Goal: Information Seeking & Learning: Learn about a topic

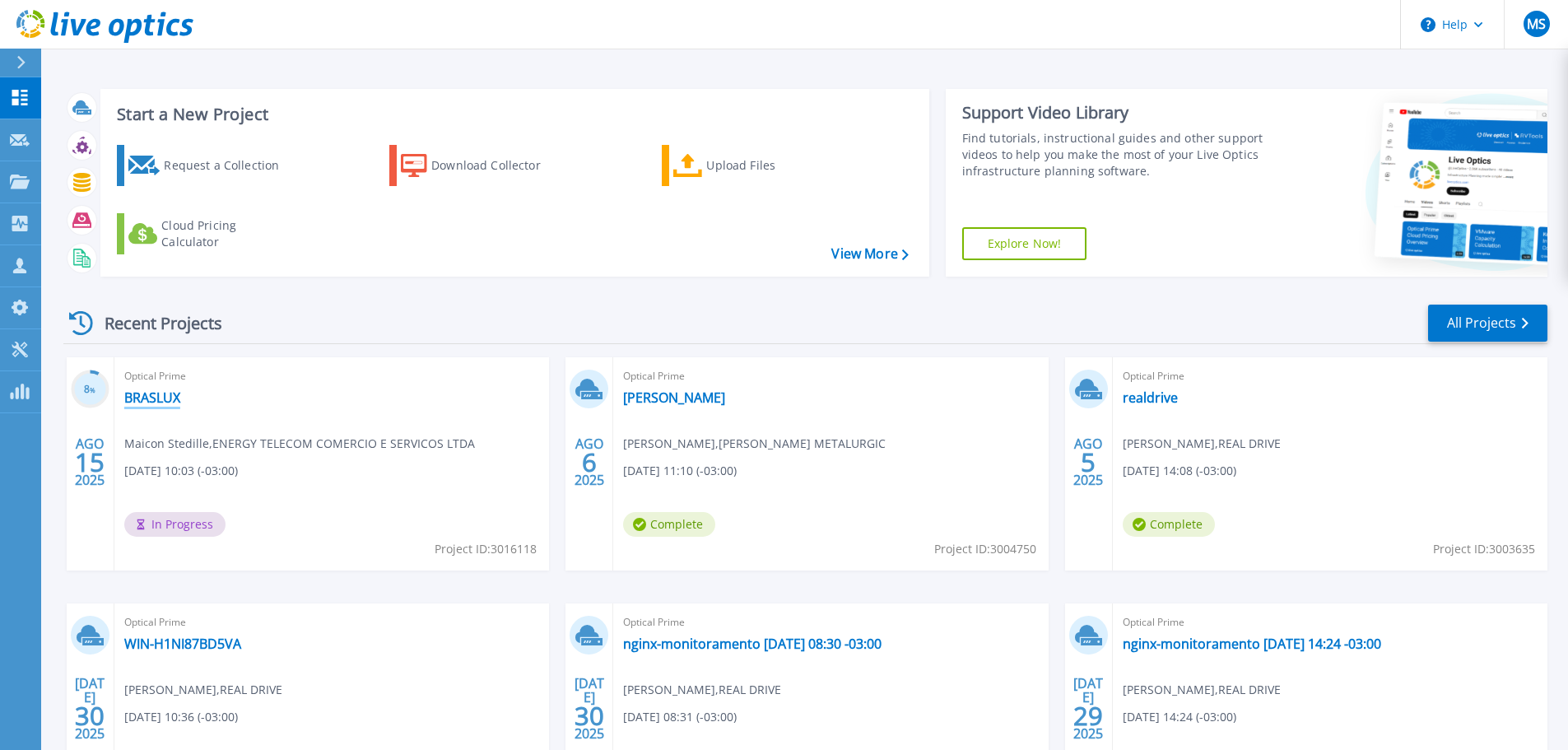
click at [170, 391] on link "BRASLUX" at bounding box center [152, 397] width 56 height 17
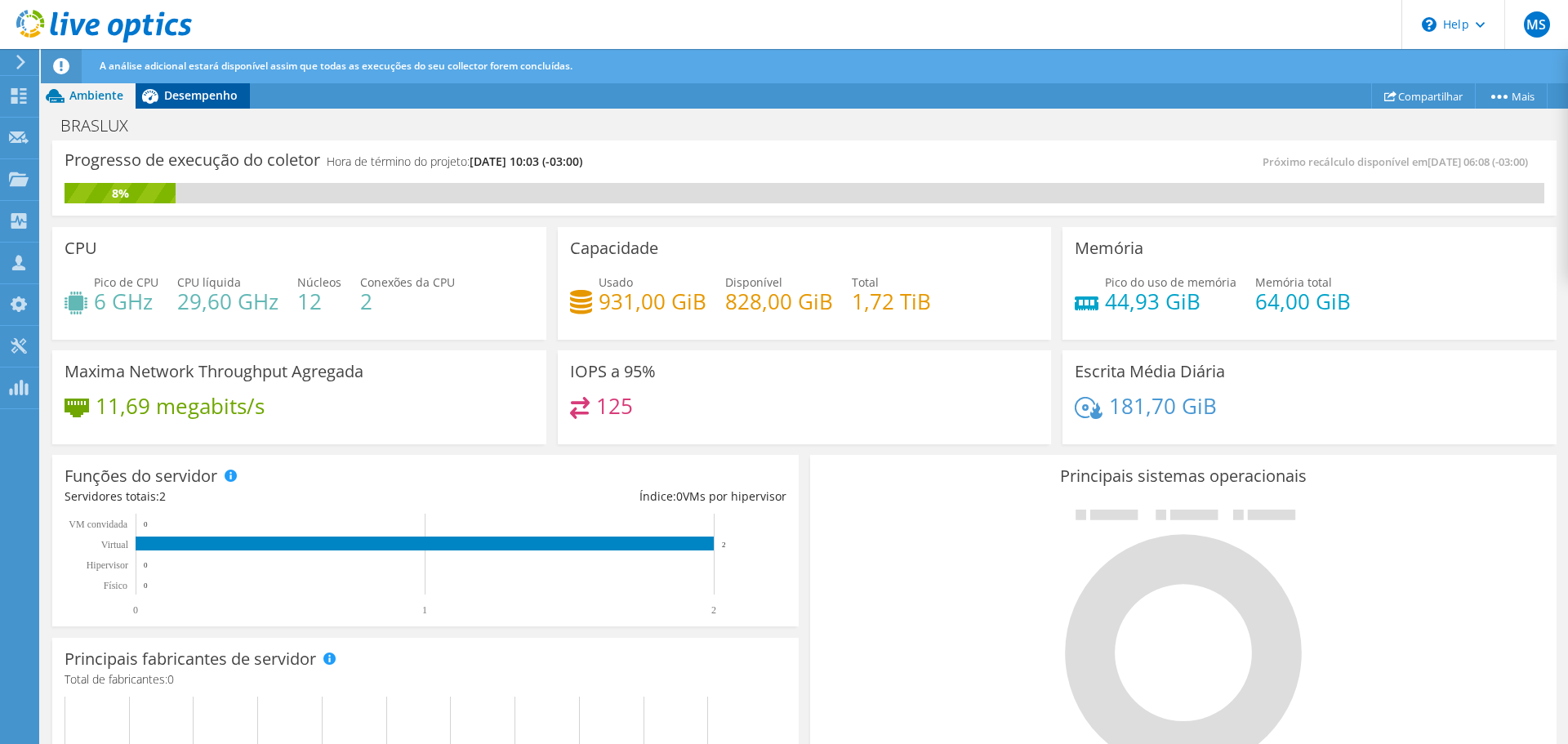
click at [187, 94] on span "Desempenho" at bounding box center [201, 95] width 73 height 16
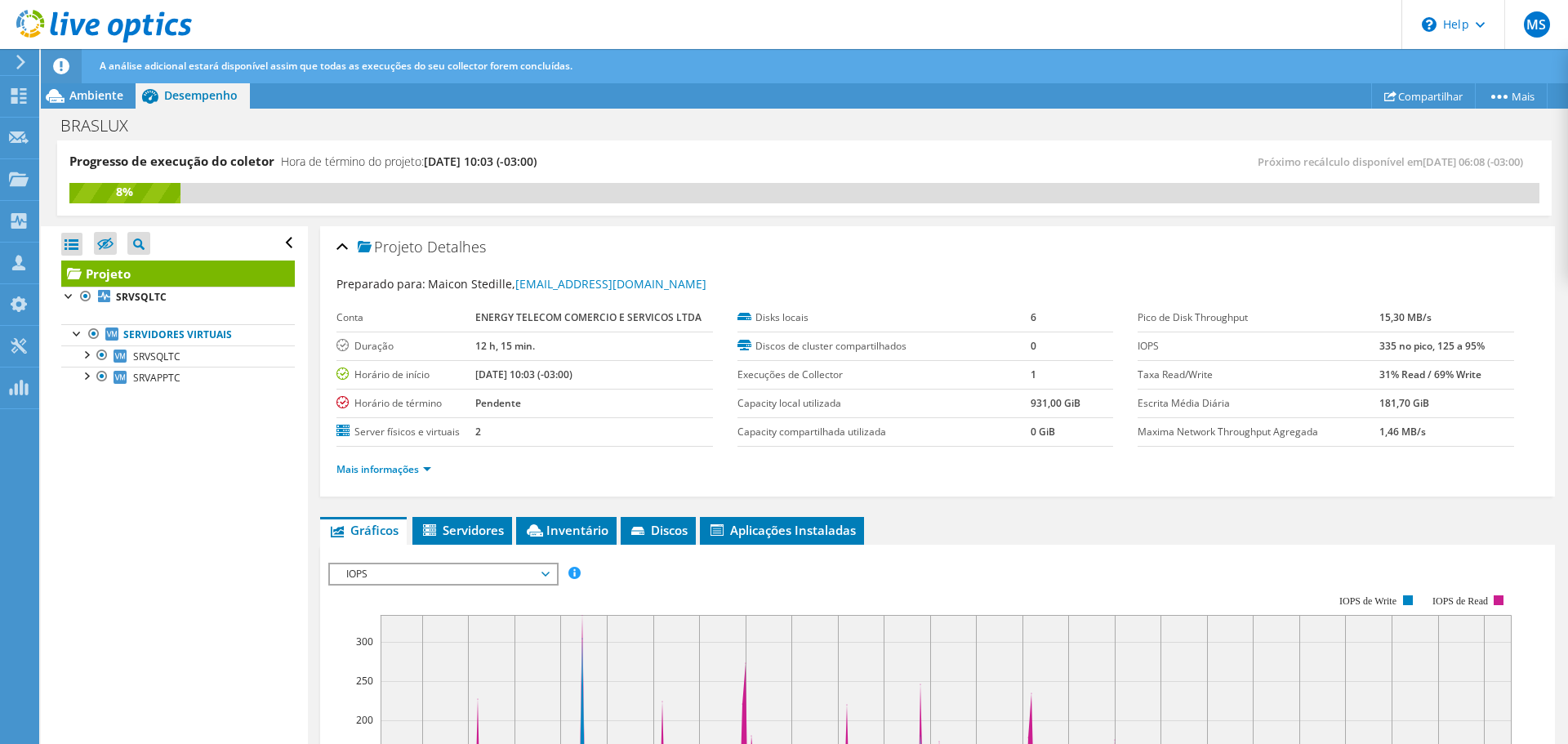
scroll to position [163, 0]
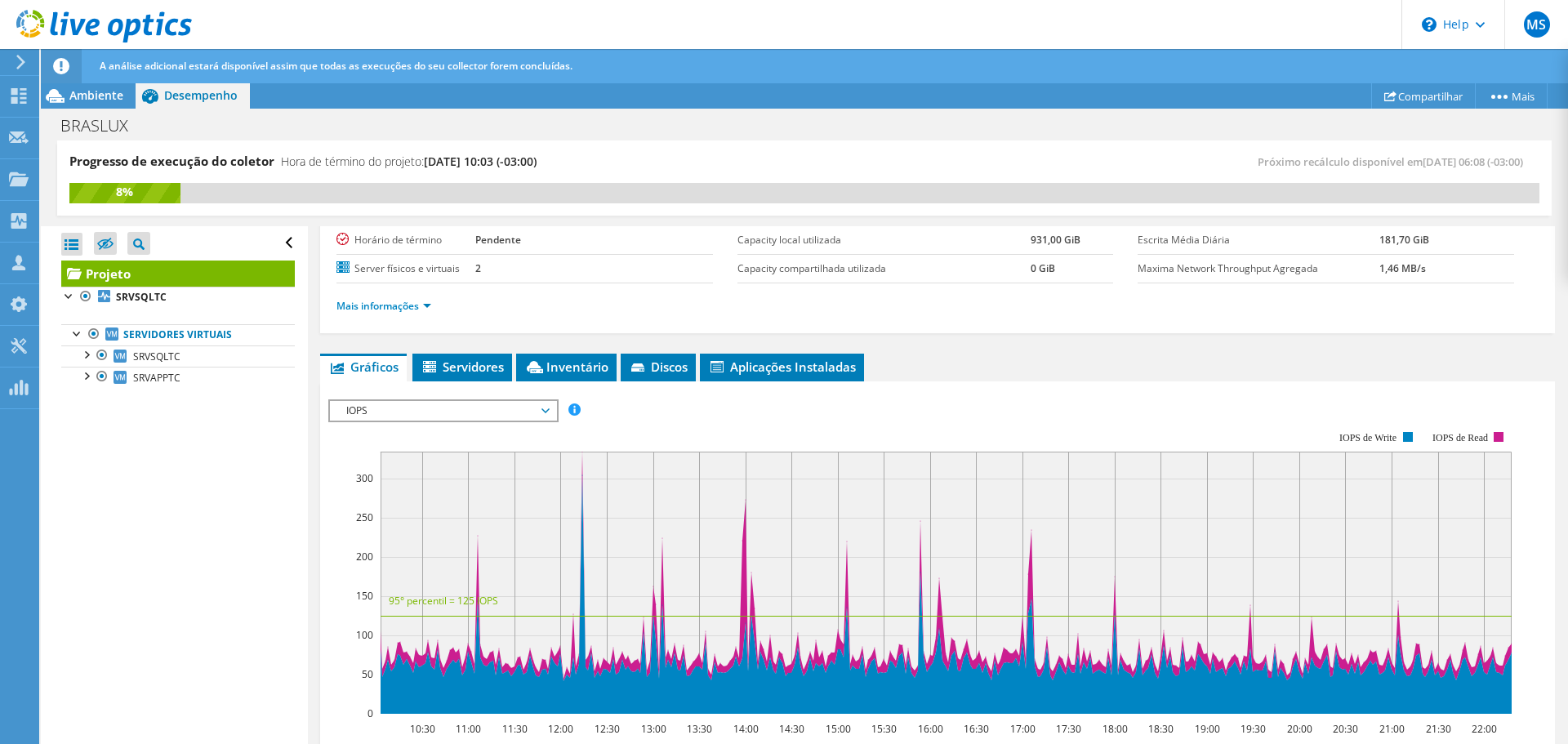
click at [550, 413] on icon at bounding box center [545, 411] width 8 height 5
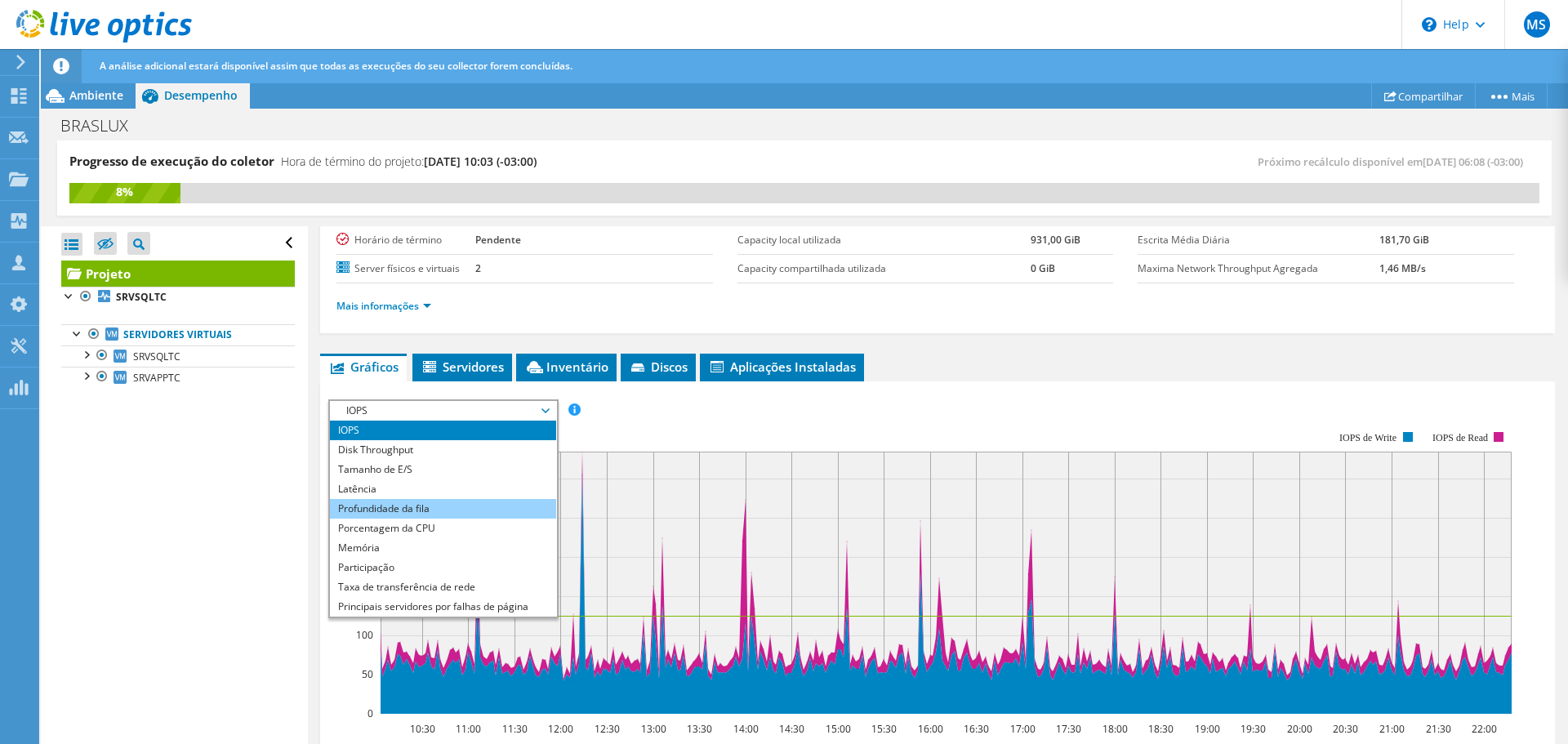
click at [424, 512] on li "Profundidade da fila" at bounding box center [443, 509] width 226 height 19
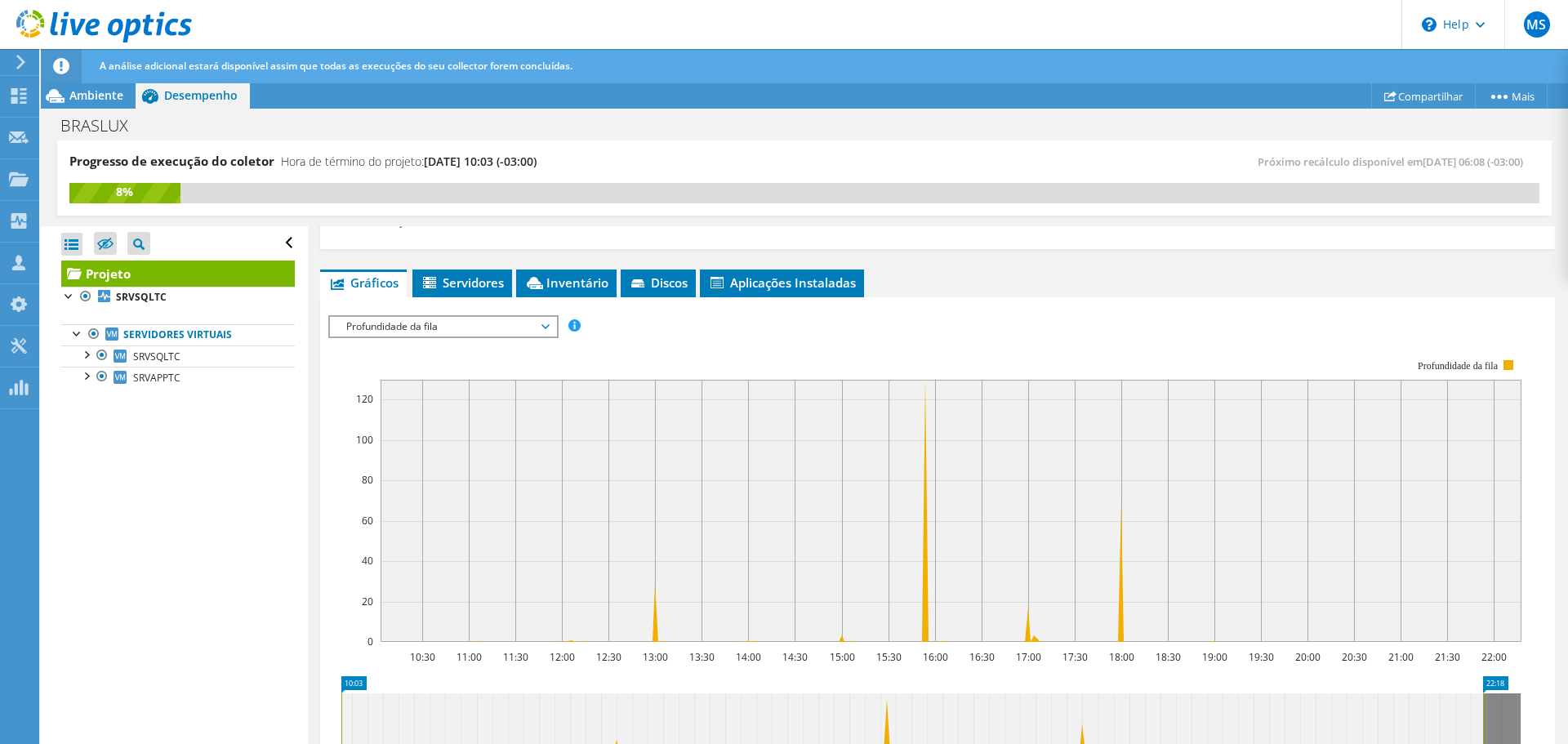
scroll to position [327, 0]
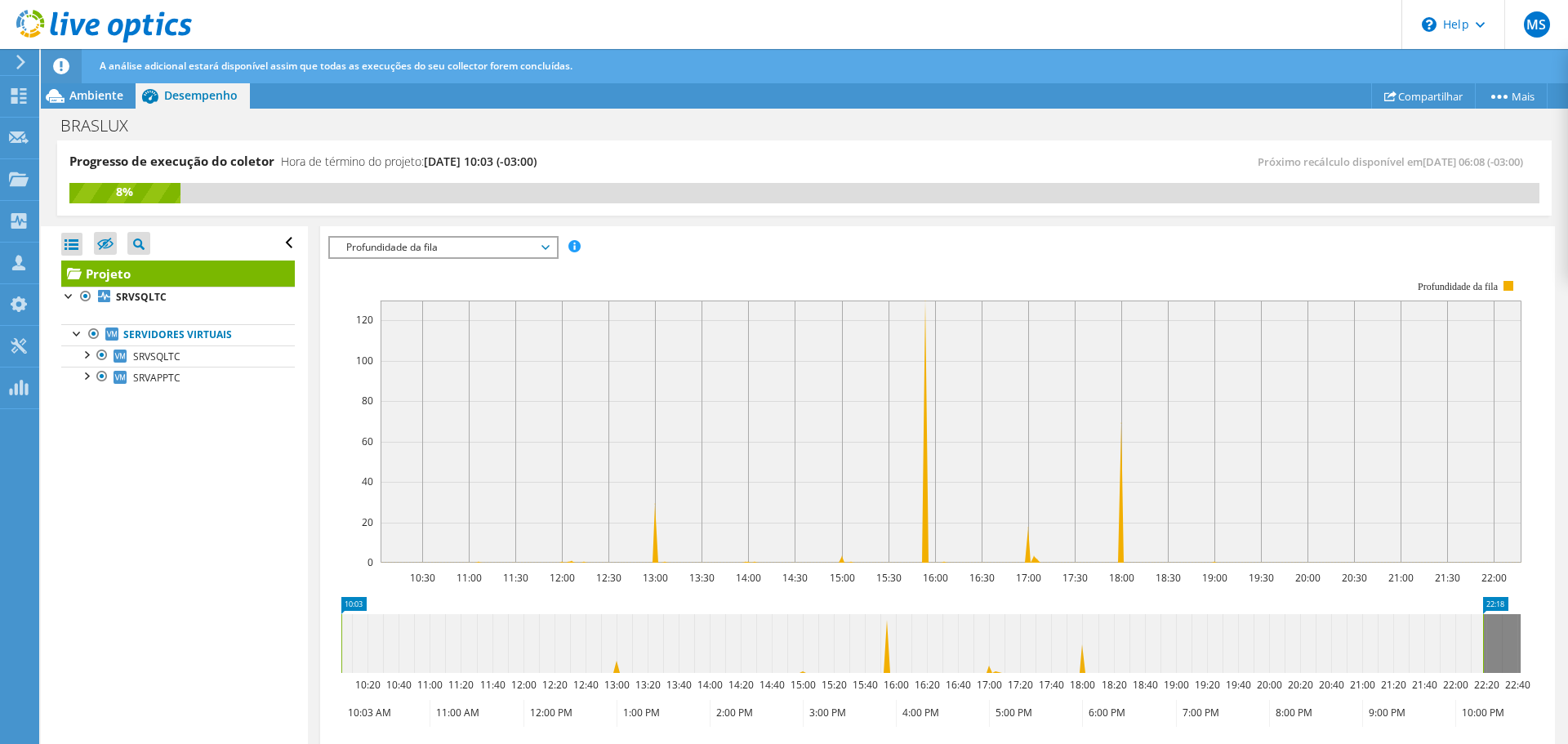
click at [456, 240] on span "Profundidade da fila" at bounding box center [443, 247] width 210 height 19
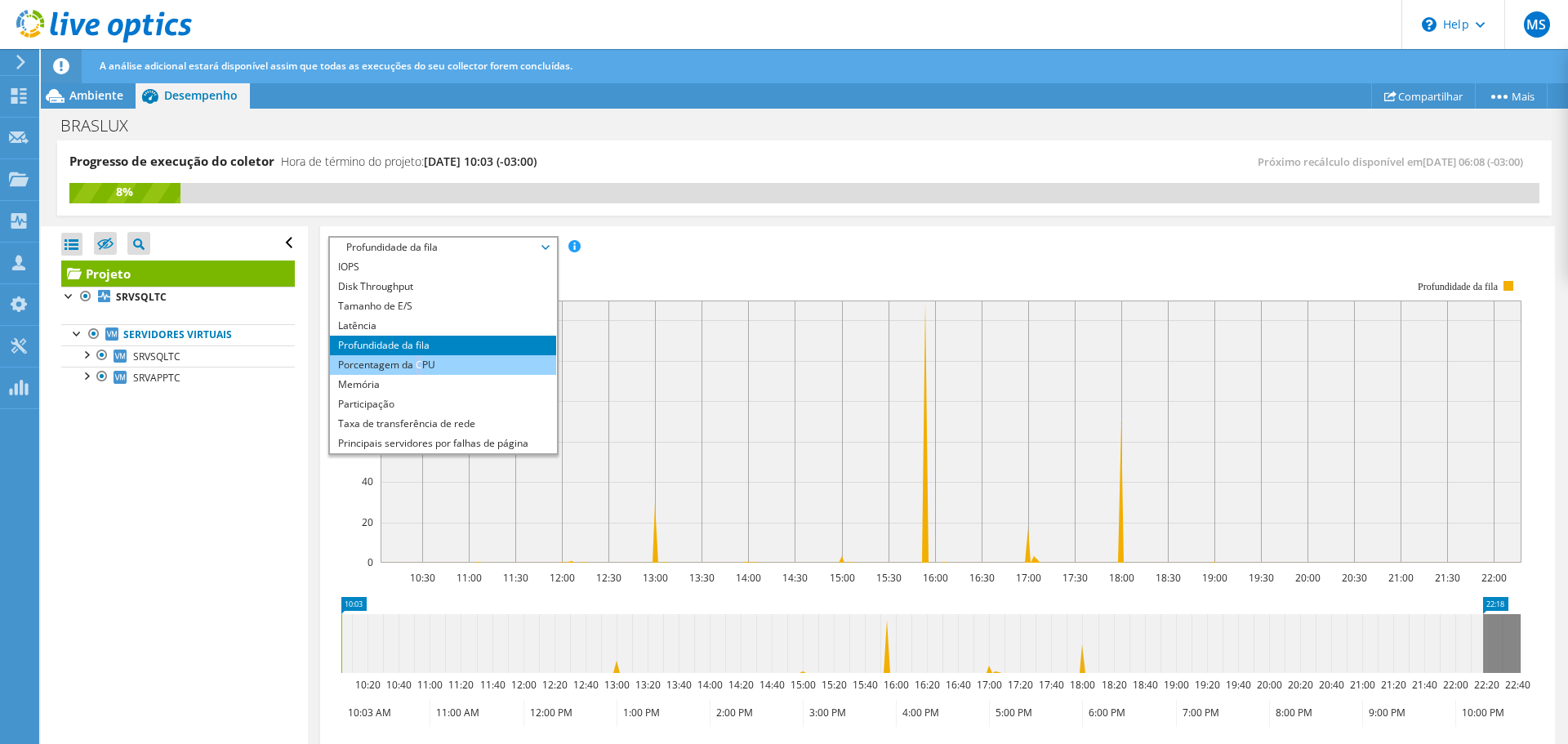
click at [419, 367] on li "Porcentagem da CPU" at bounding box center [443, 365] width 226 height 19
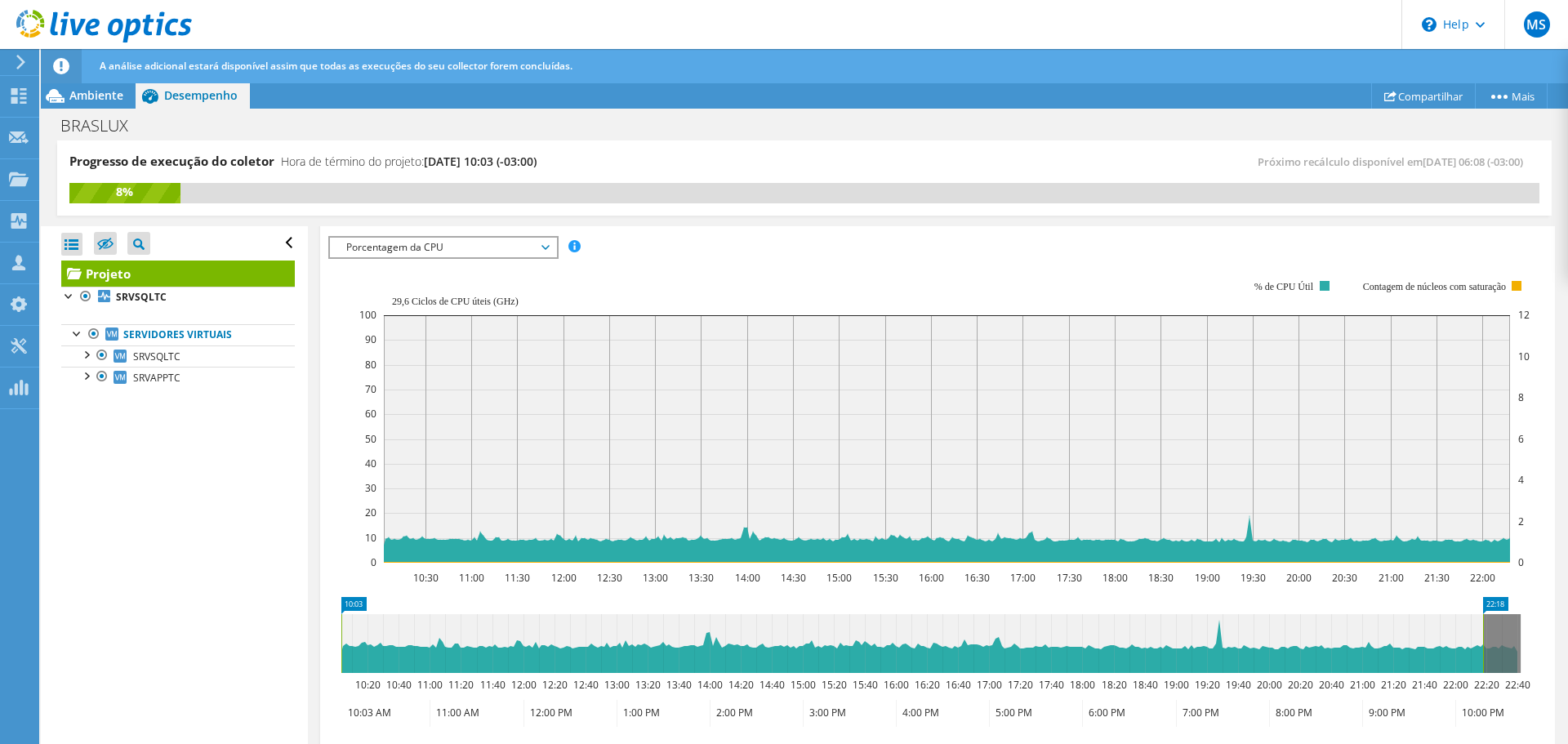
click at [534, 240] on span "Porcentagem da CPU" at bounding box center [443, 247] width 210 height 19
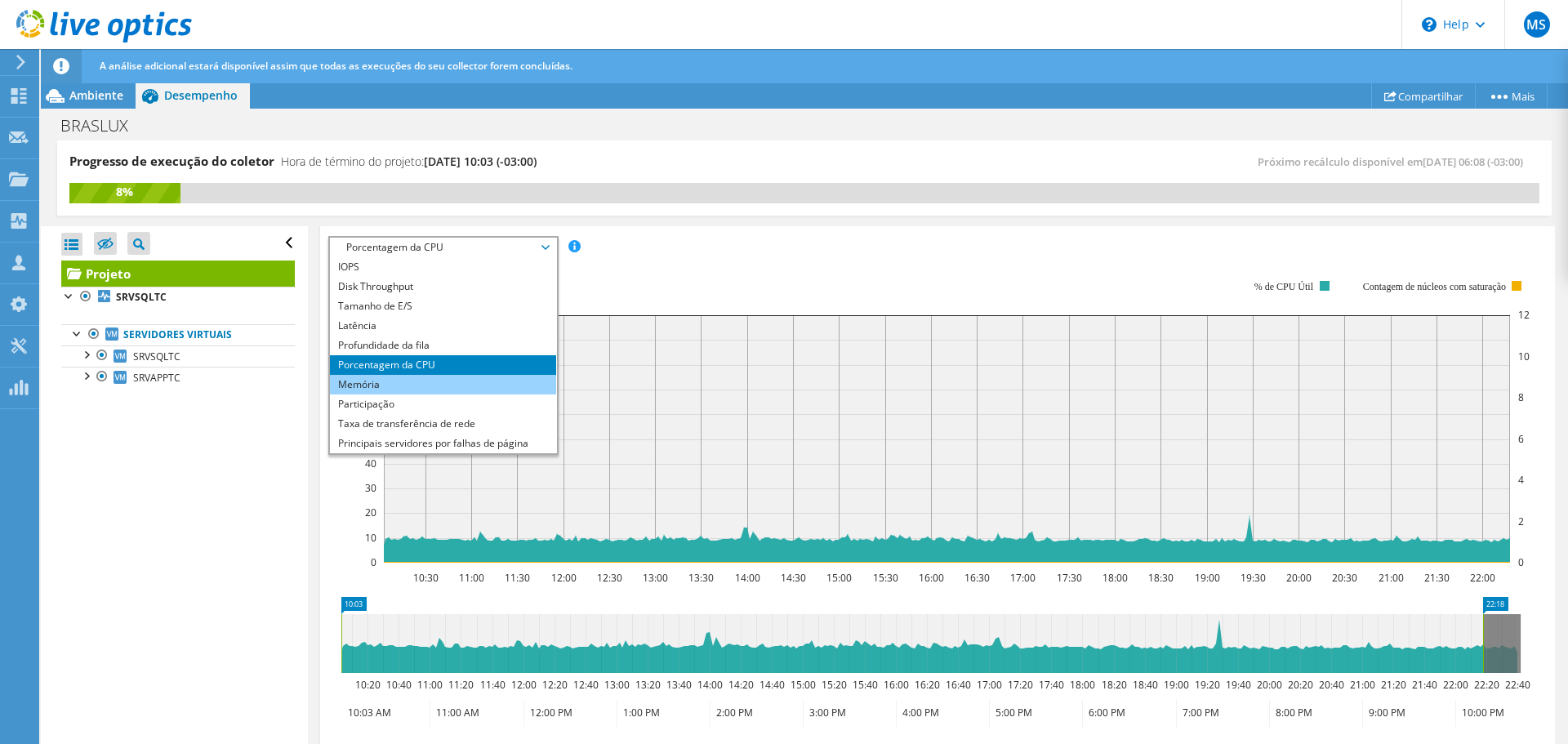
click at [388, 387] on li "Memória" at bounding box center [443, 385] width 226 height 19
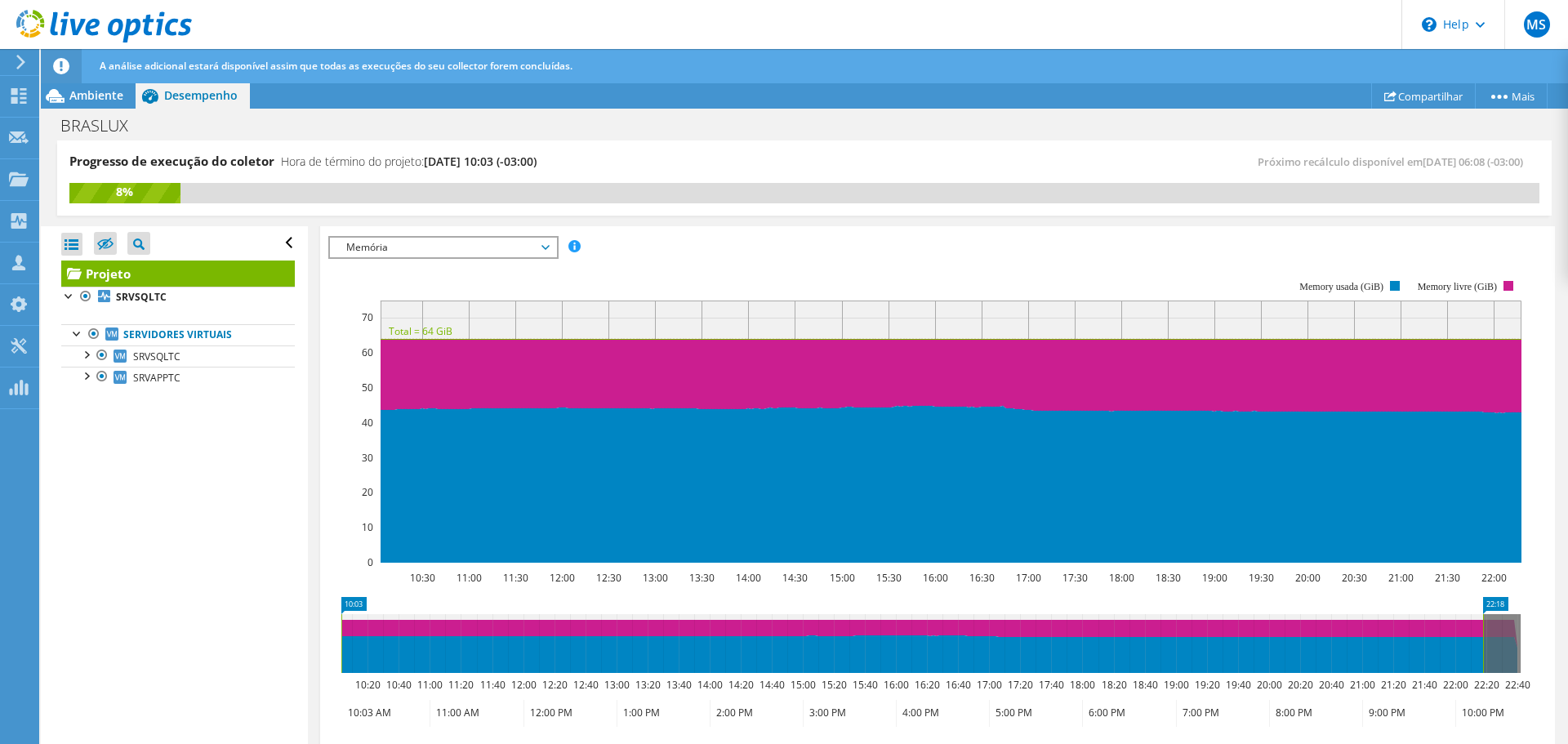
click at [513, 240] on span "Memória" at bounding box center [443, 247] width 210 height 19
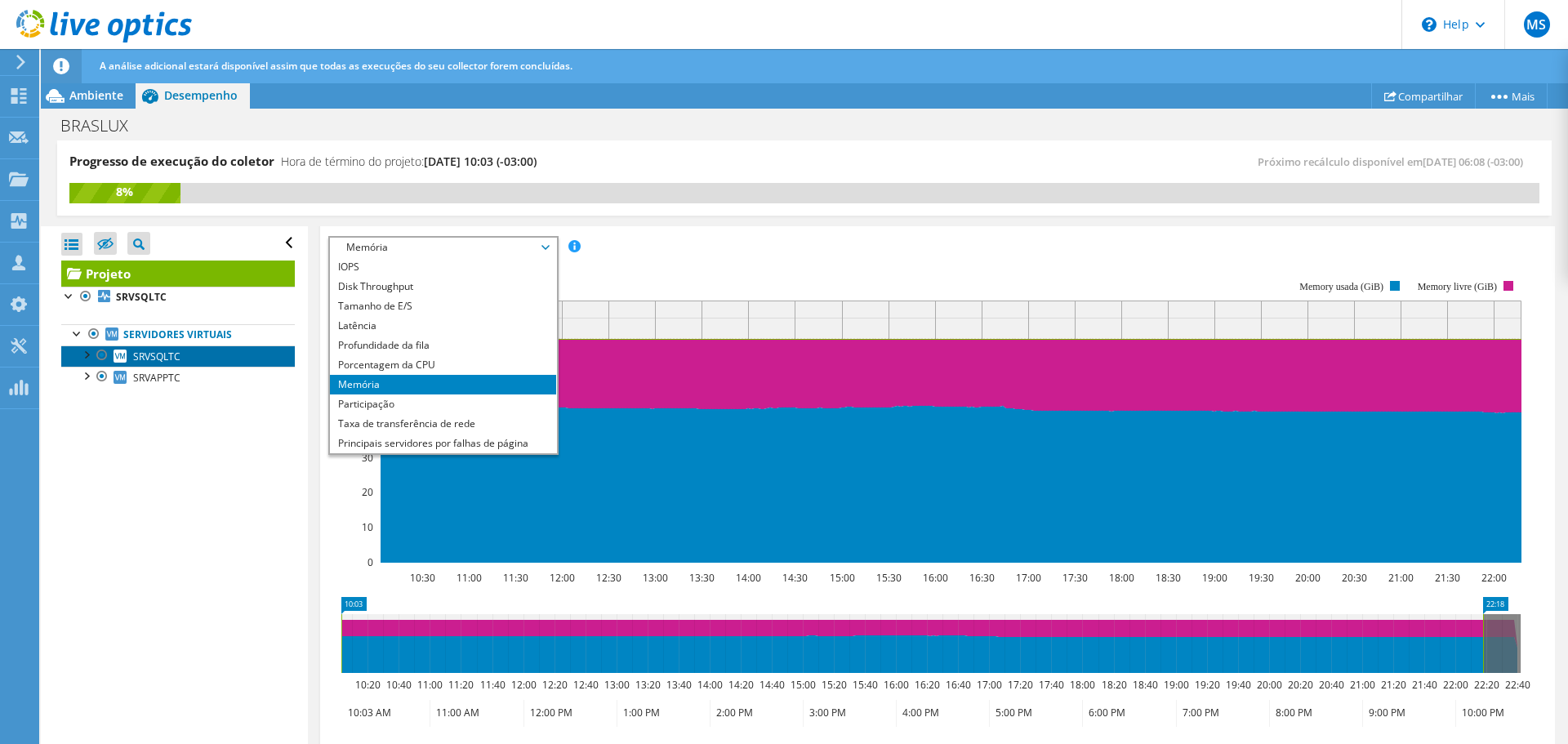
click at [162, 356] on span "SRVSQLTC" at bounding box center [156, 357] width 47 height 14
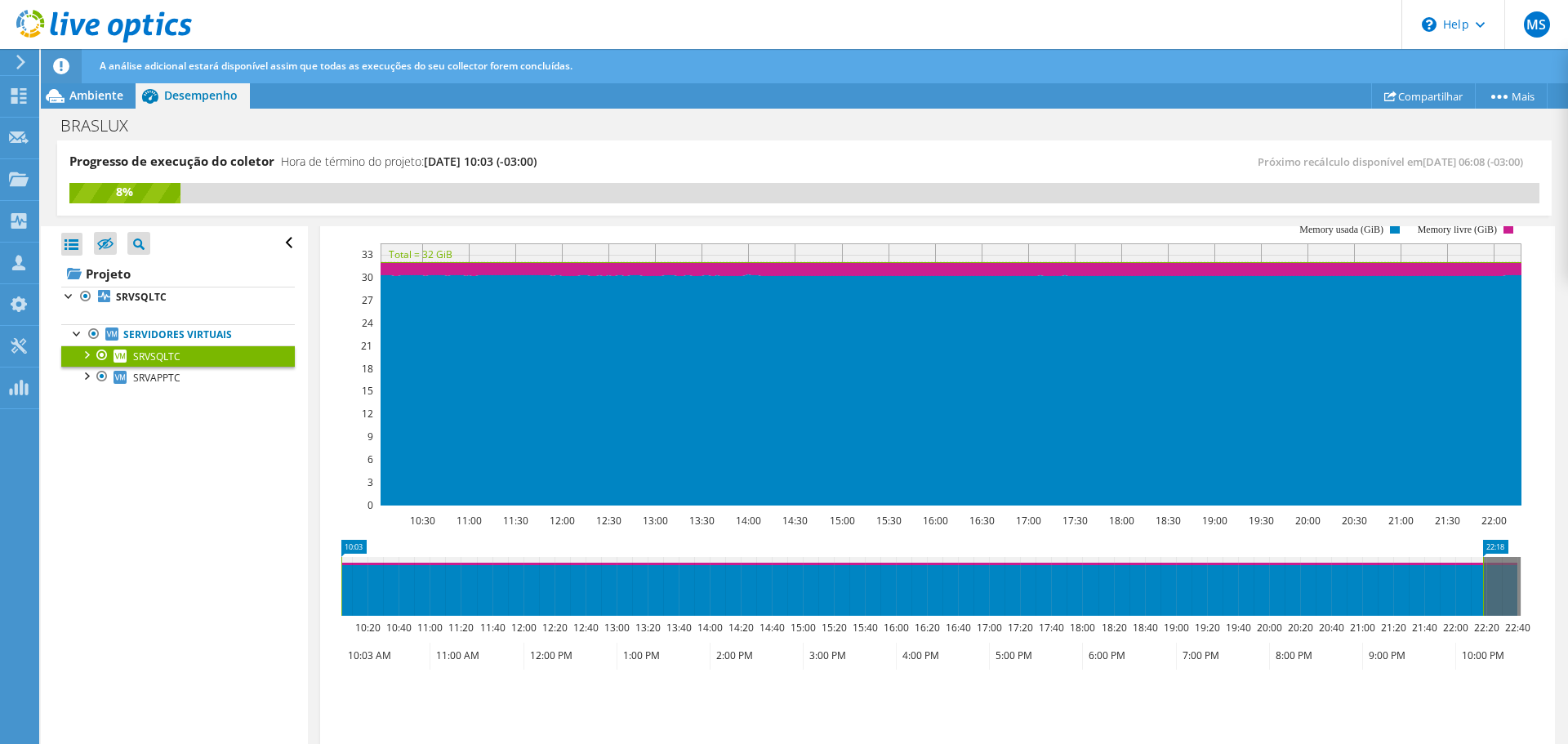
scroll to position [269, 0]
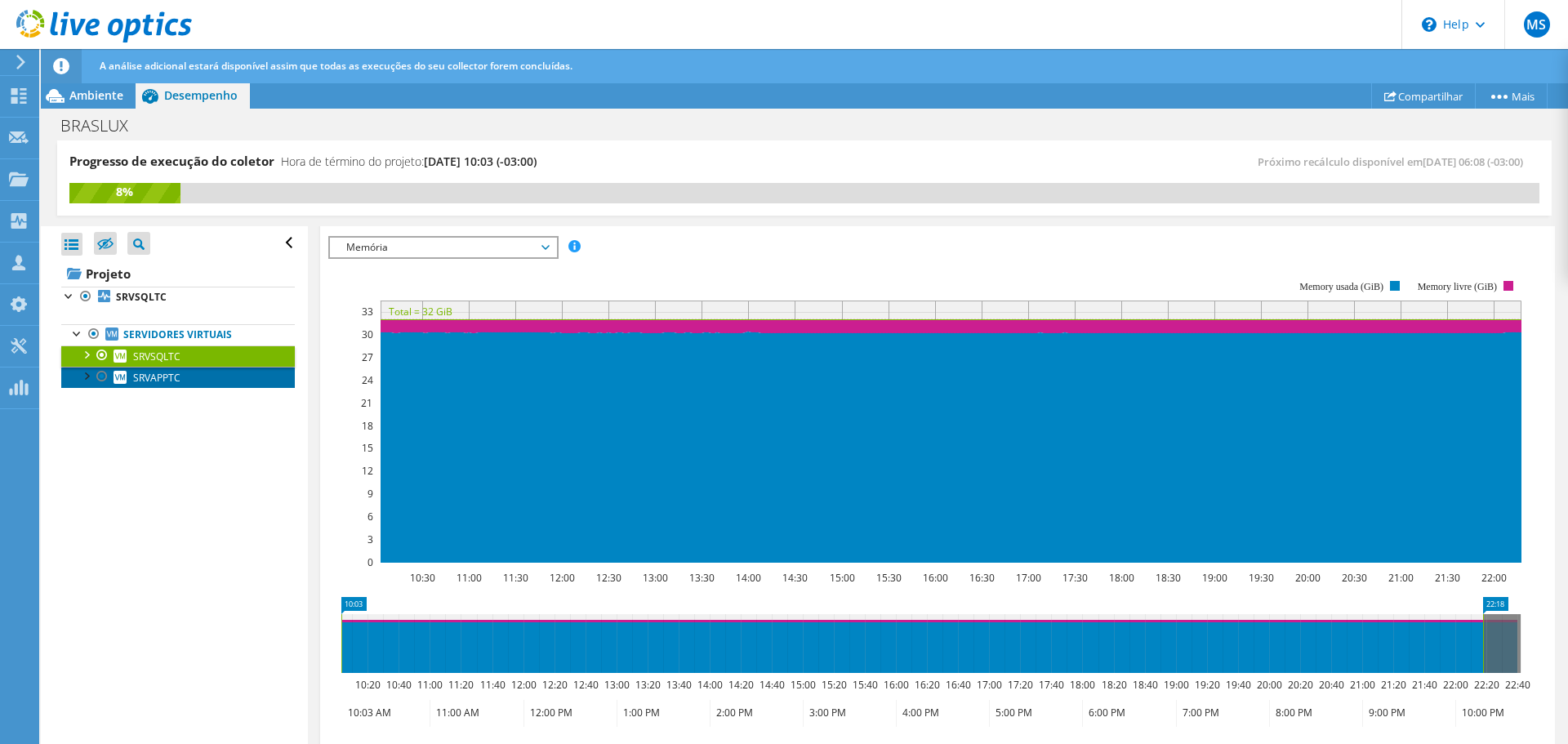
click at [158, 376] on span "SRVAPPTC" at bounding box center [156, 378] width 47 height 14
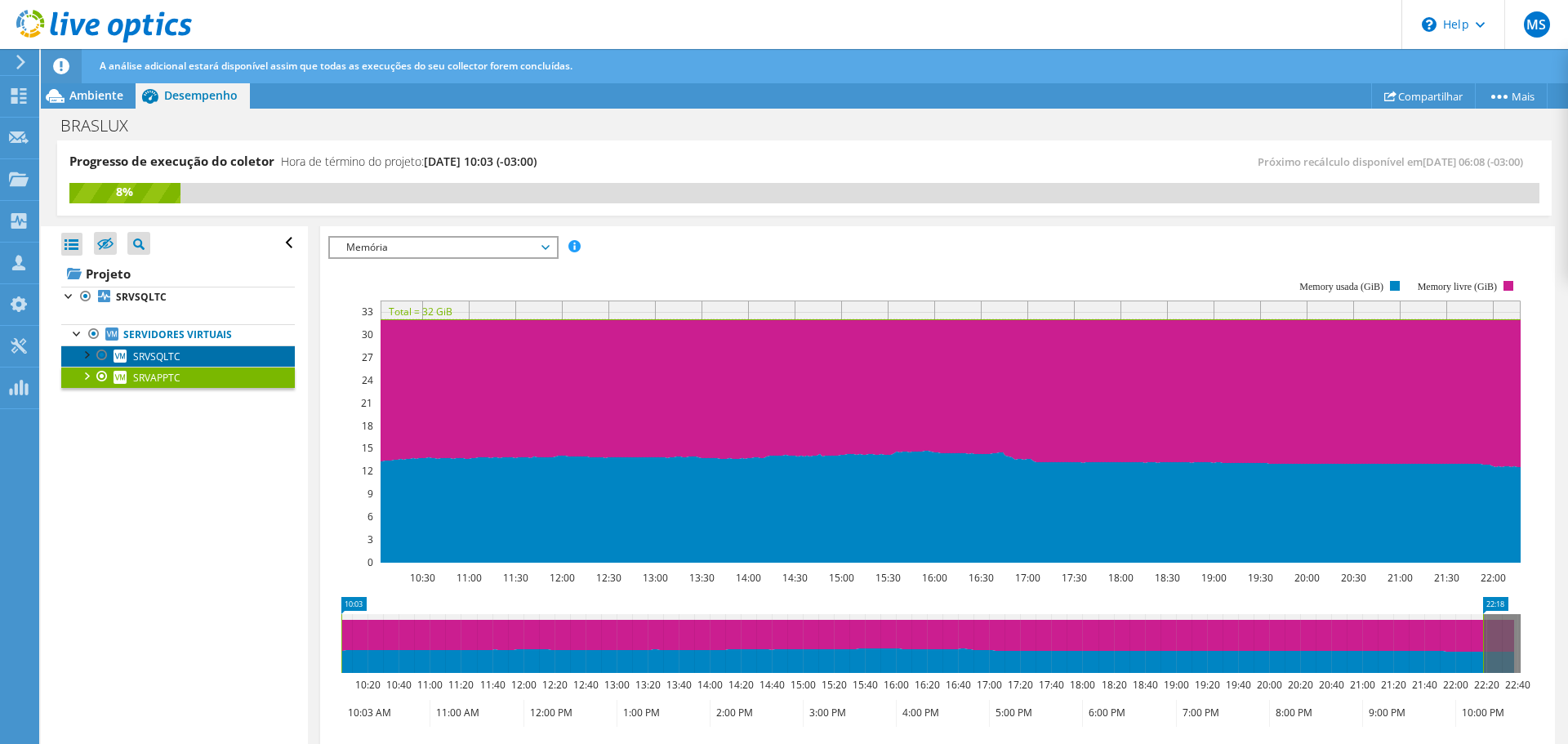
click at [142, 355] on span "SRVSQLTC" at bounding box center [156, 357] width 47 height 14
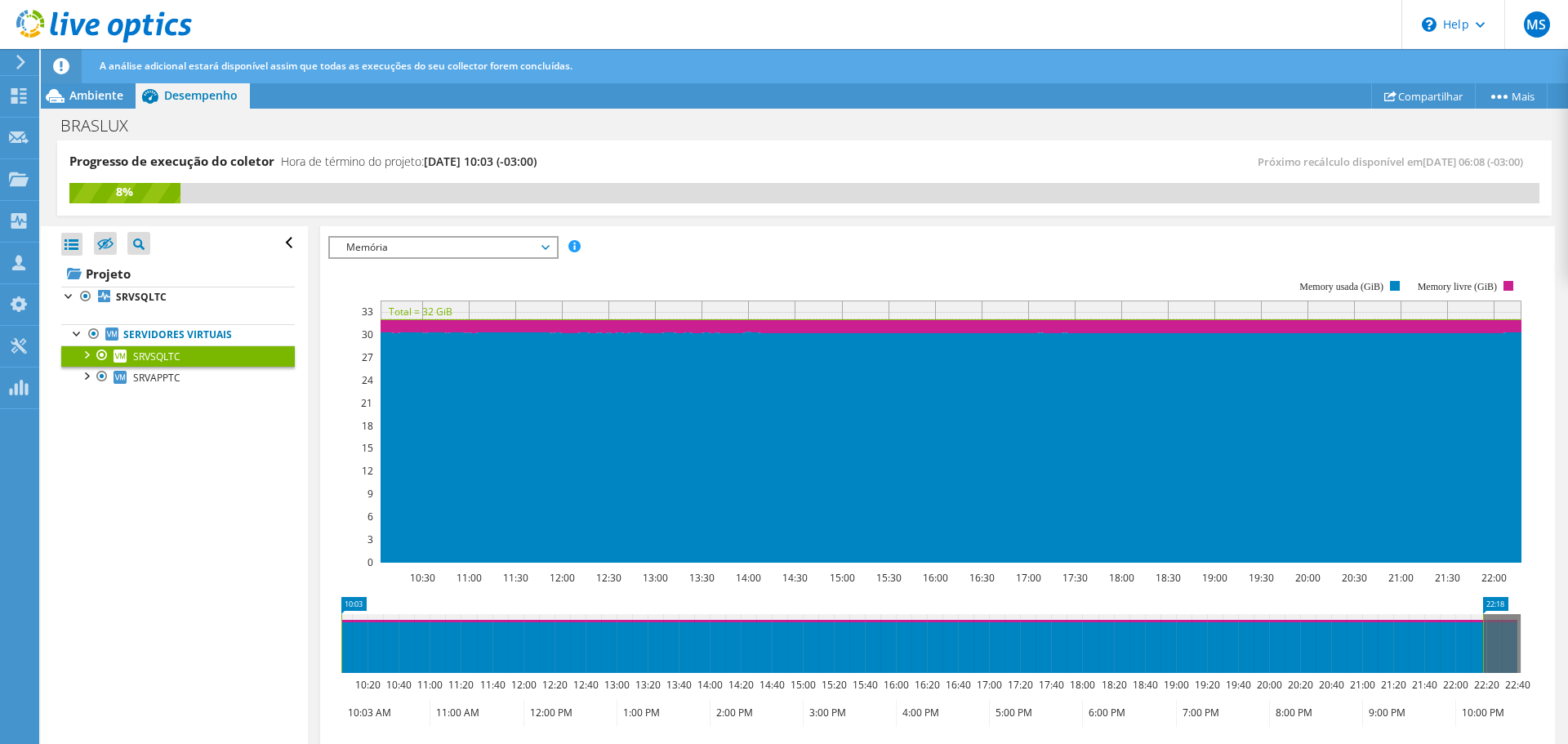
click at [469, 247] on span "Memória" at bounding box center [443, 247] width 210 height 19
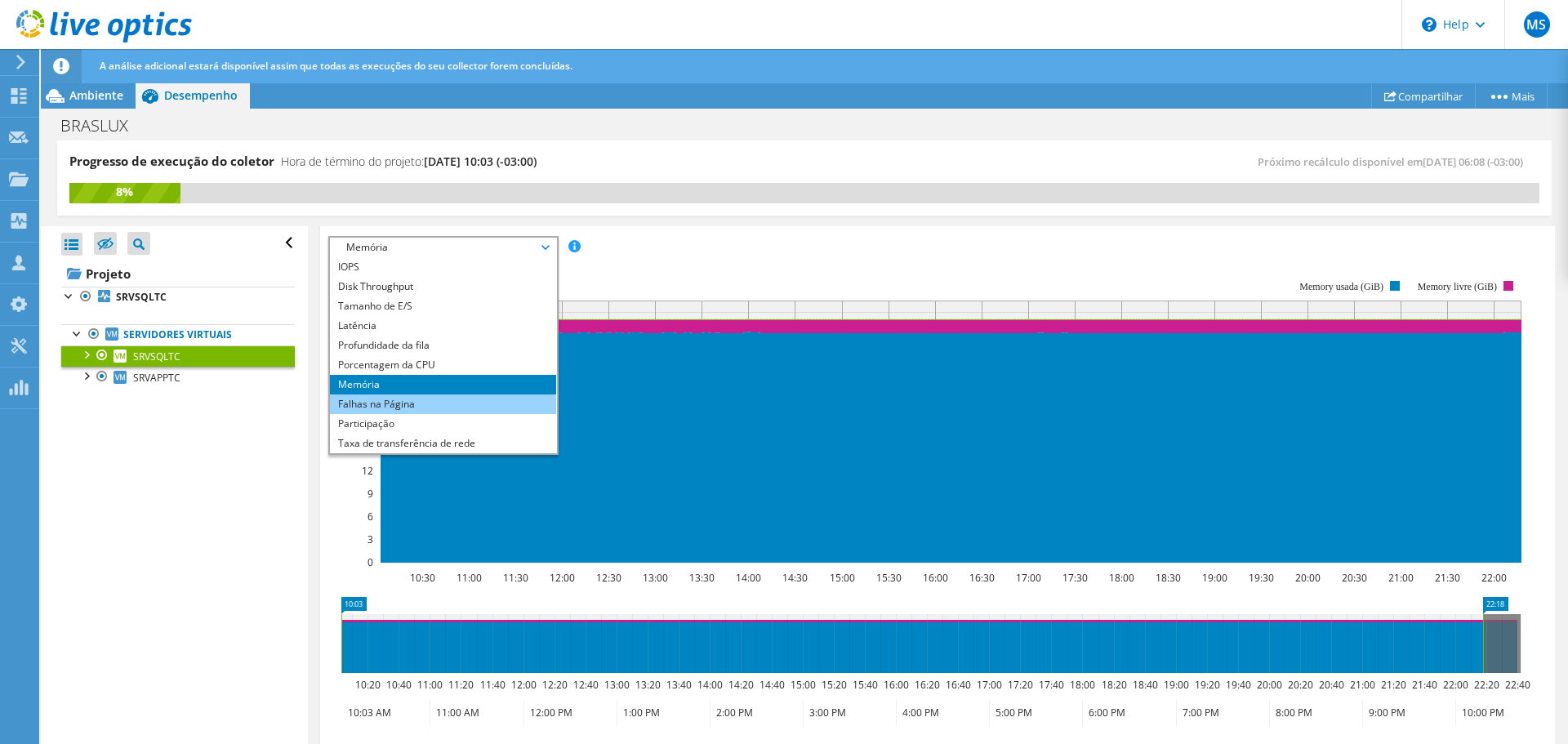
click at [380, 404] on li "Falhas na Página" at bounding box center [443, 404] width 226 height 19
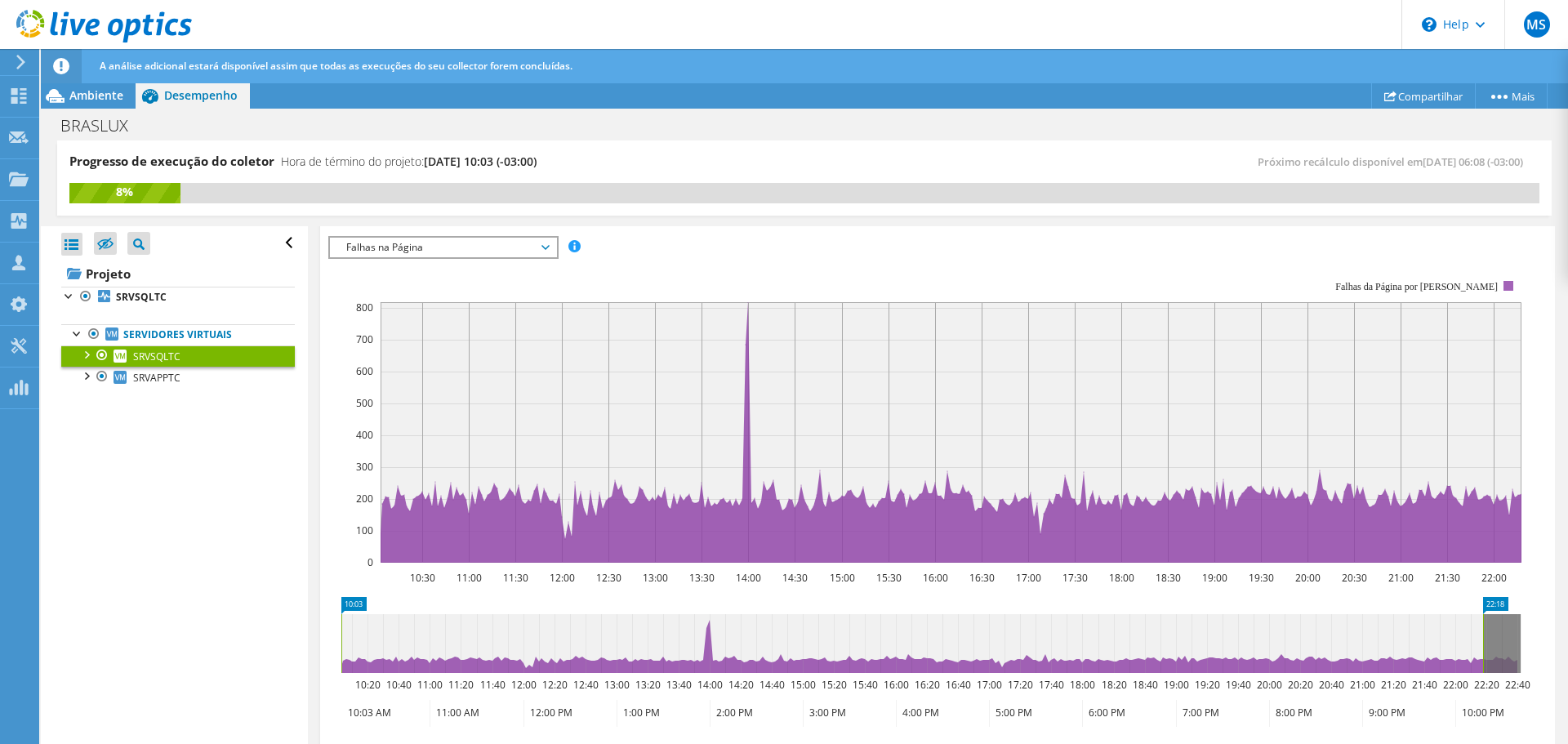
click at [463, 241] on span "Falhas na Página" at bounding box center [443, 247] width 210 height 19
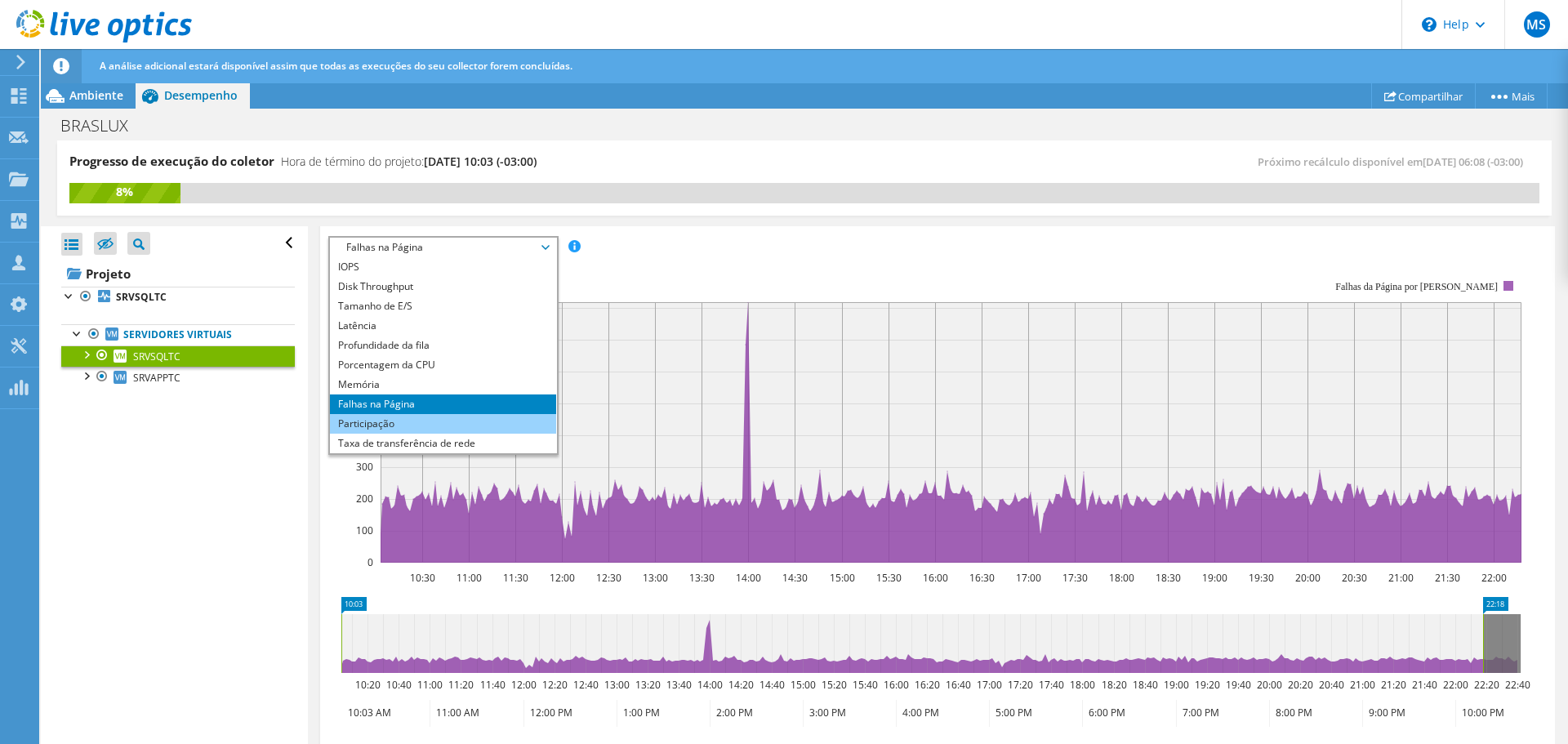
click at [352, 421] on li "Participação" at bounding box center [443, 424] width 226 height 19
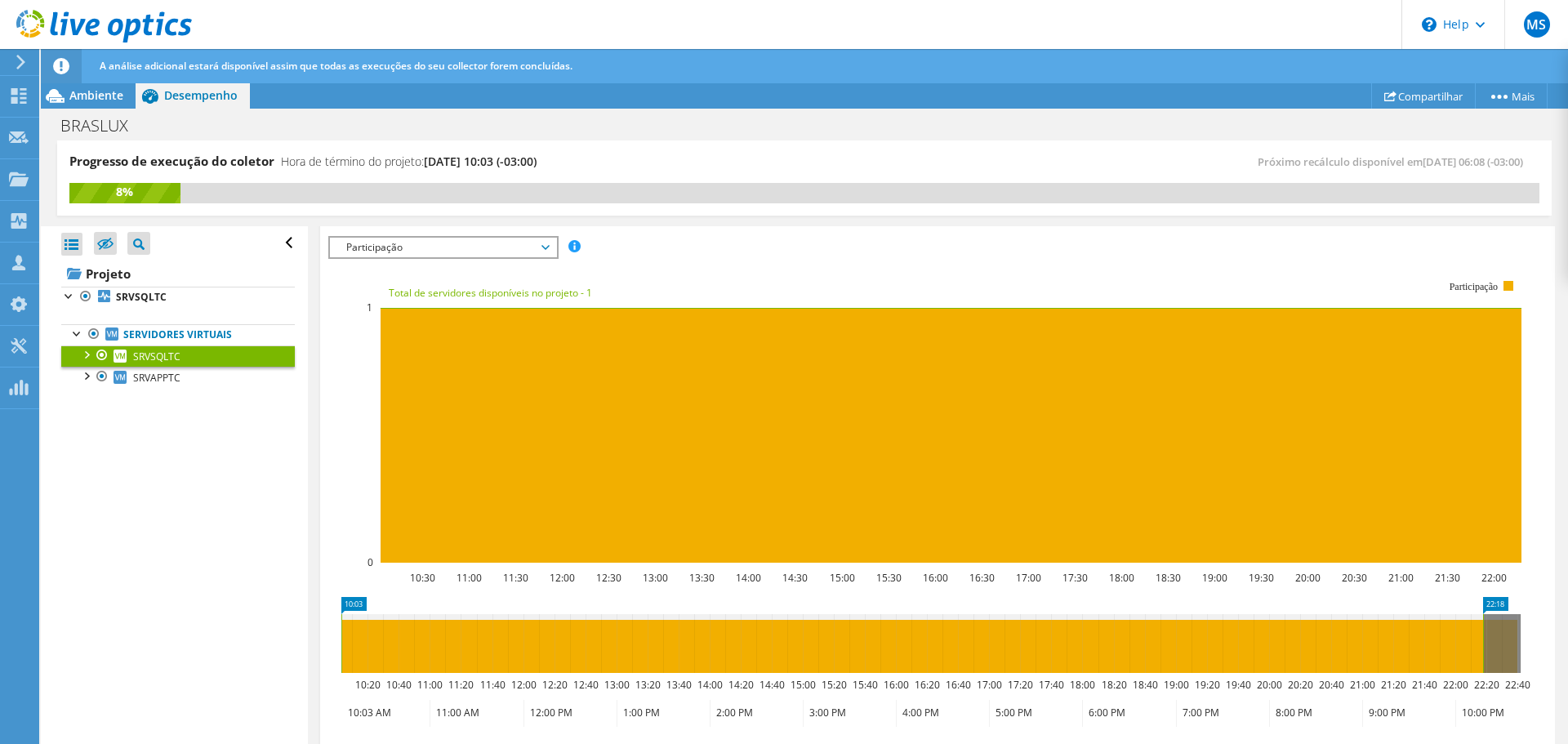
click at [471, 243] on span "Participação" at bounding box center [443, 247] width 210 height 19
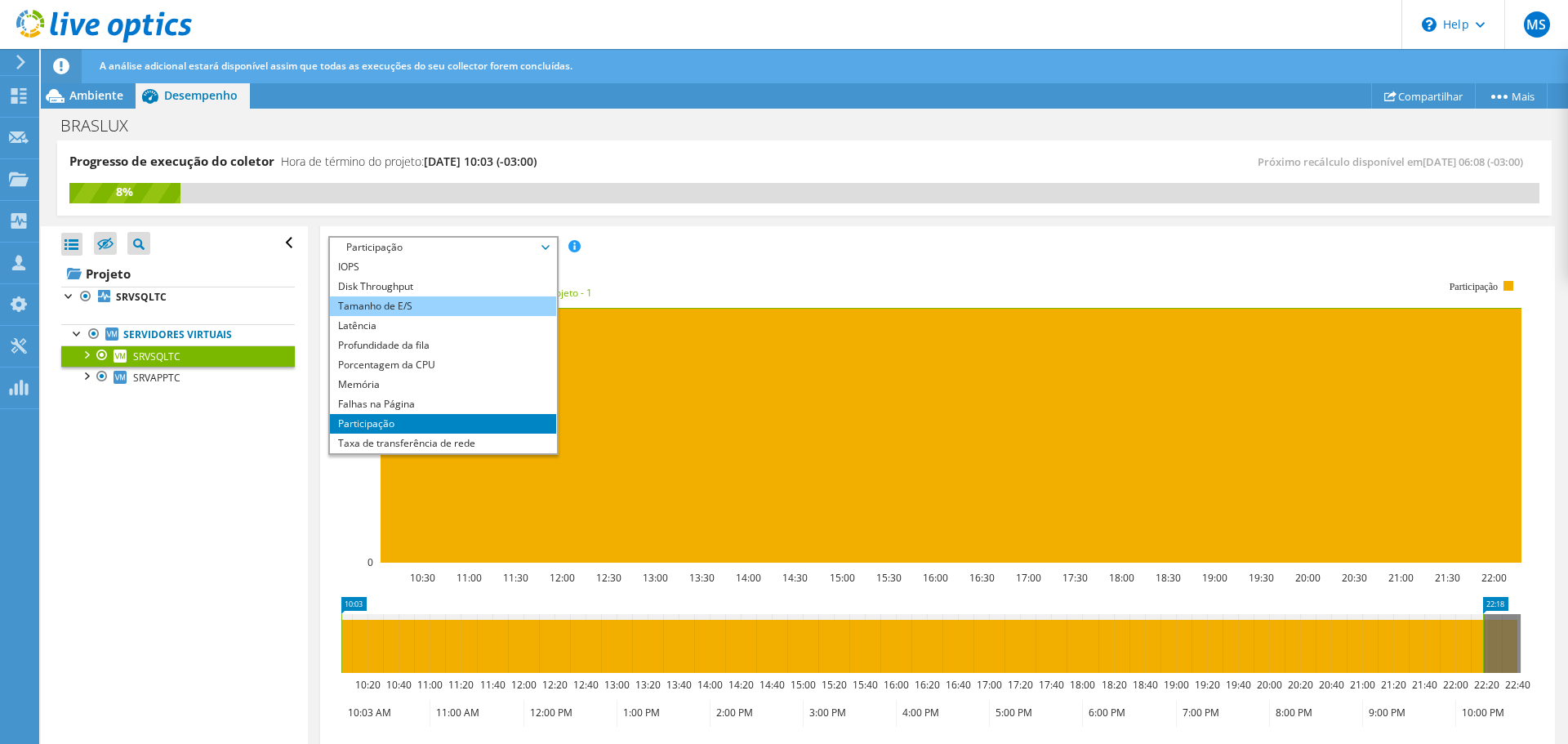
click at [422, 303] on li "Tamanho de E/S" at bounding box center [443, 306] width 226 height 19
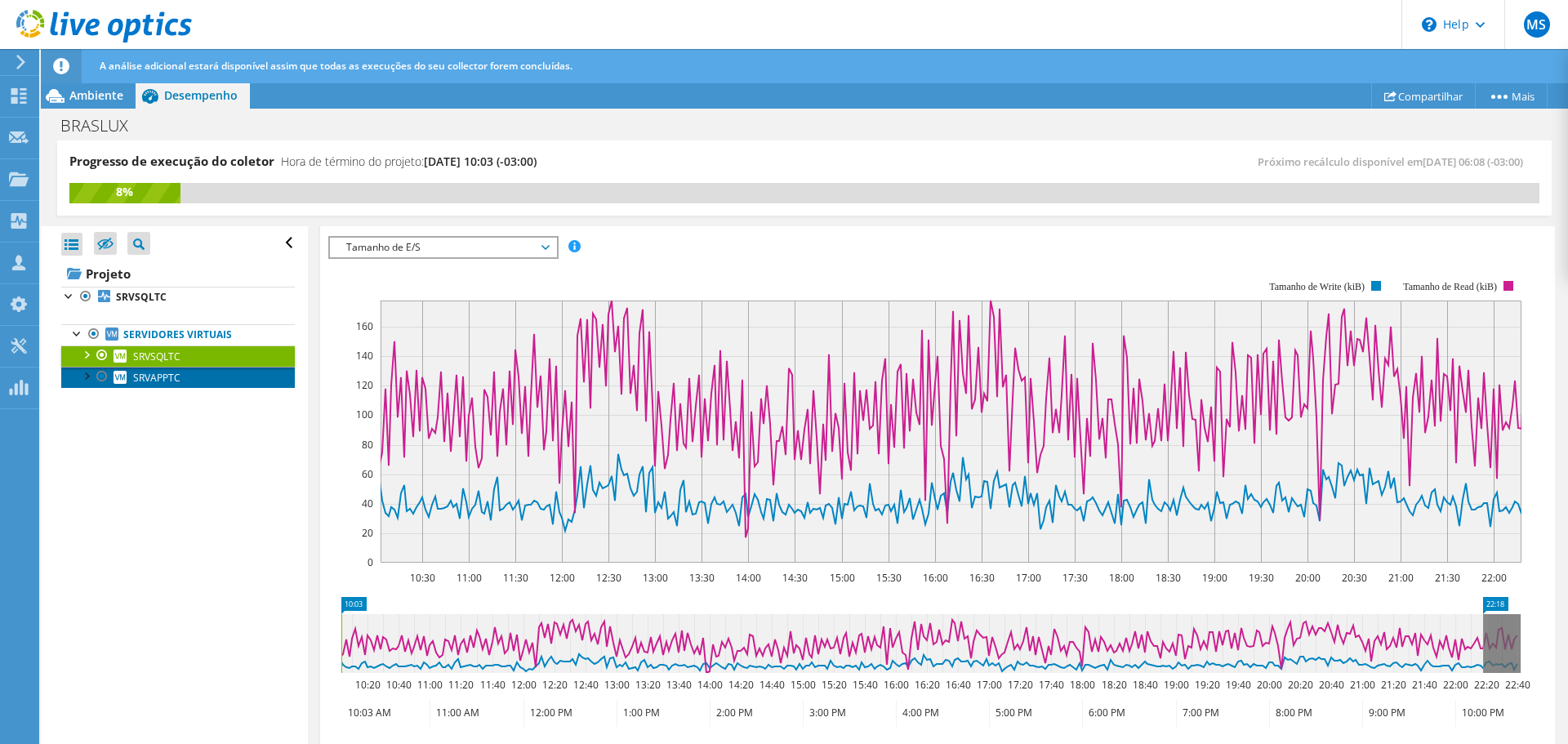
click at [181, 383] on link "SRVAPPTC" at bounding box center [177, 378] width 233 height 21
